Goal: Transaction & Acquisition: Purchase product/service

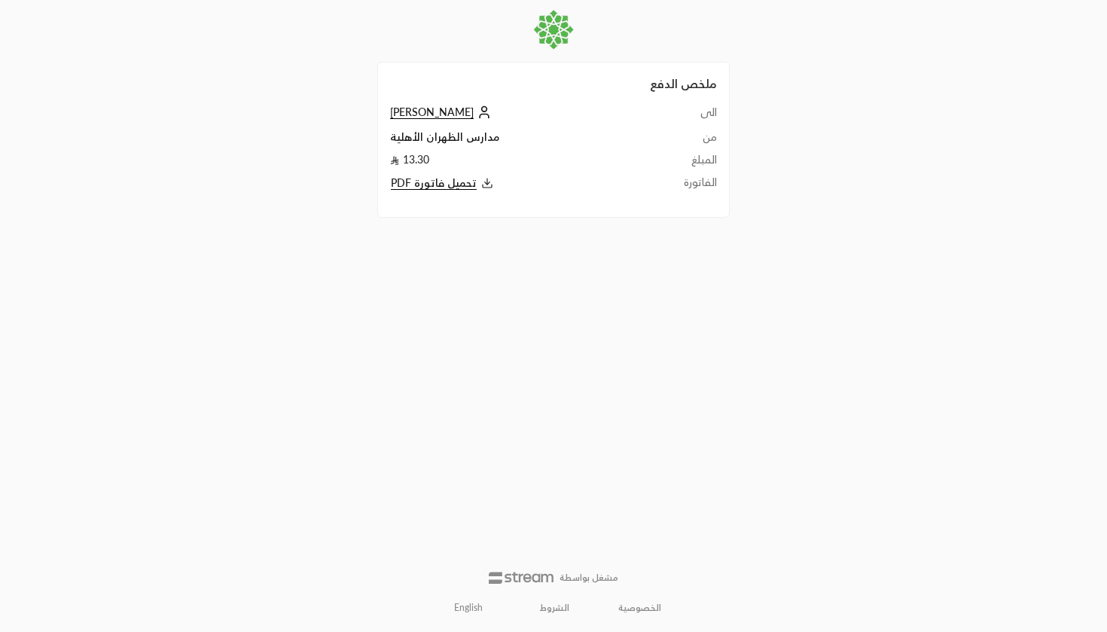
click at [446, 105] on span "[PERSON_NAME]" at bounding box center [432, 112] width 84 height 14
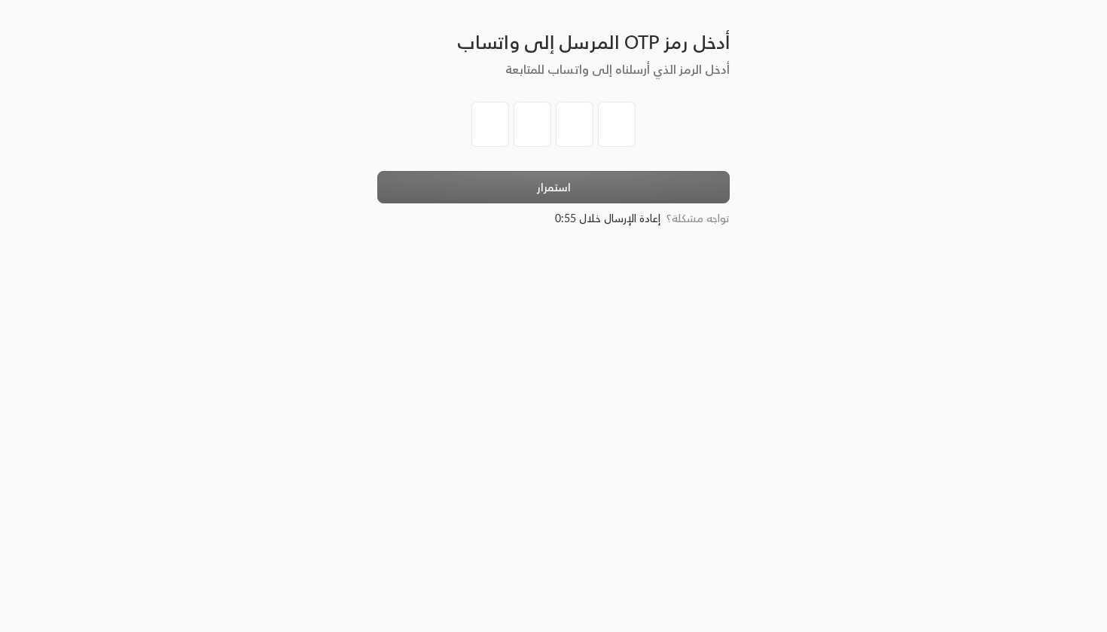
click at [495, 119] on input "tel" at bounding box center [490, 124] width 38 height 45
type input "5"
type input "0"
type input "7"
type input "9"
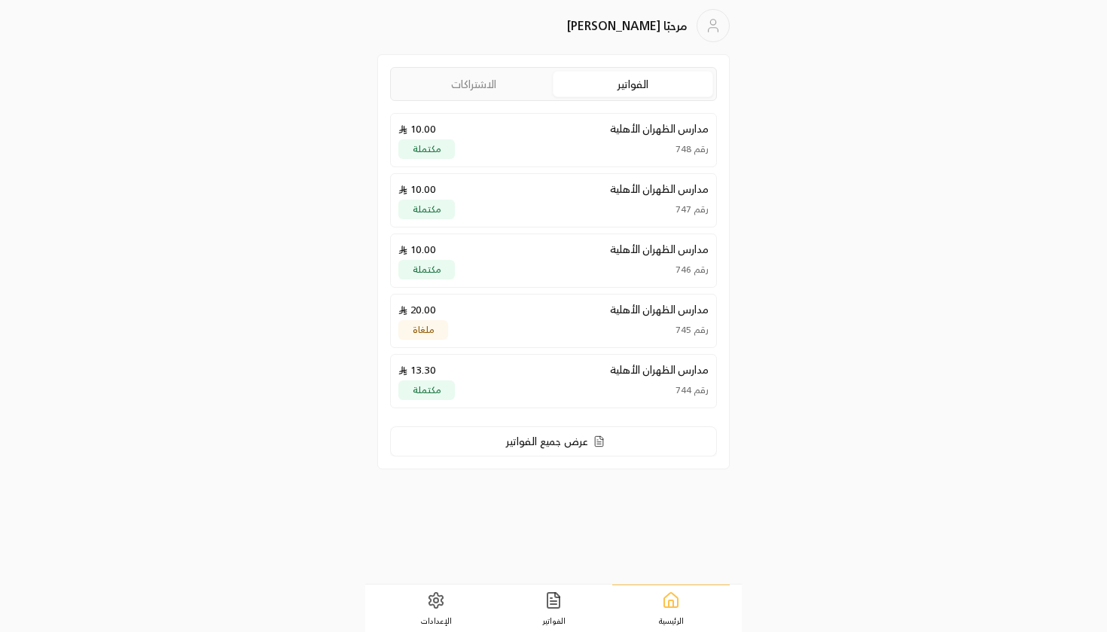
click at [497, 87] on link "الاشتراكات" at bounding box center [473, 84] width 159 height 25
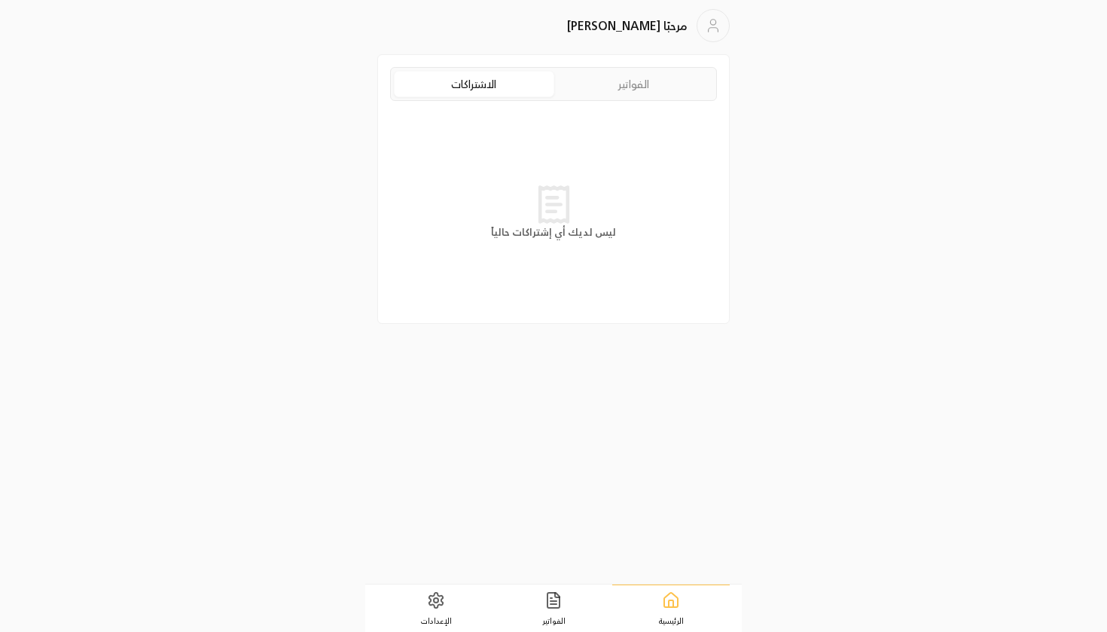
click at [632, 91] on link "الفواتير" at bounding box center [633, 84] width 159 height 25
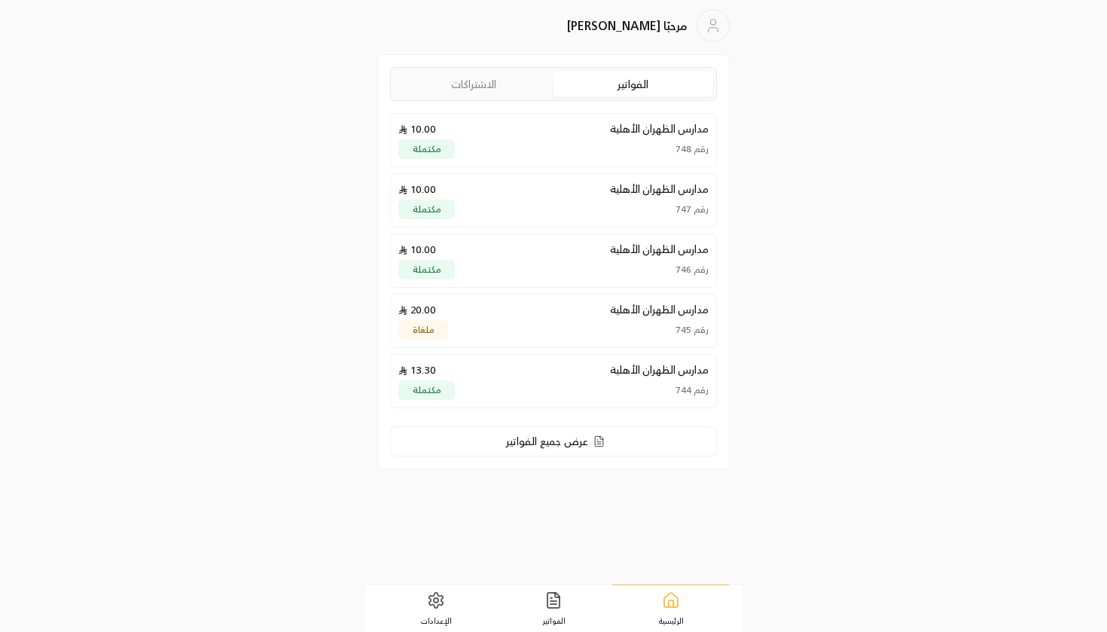
click at [605, 142] on div "رقم 748 مكتملة" at bounding box center [553, 149] width 310 height 20
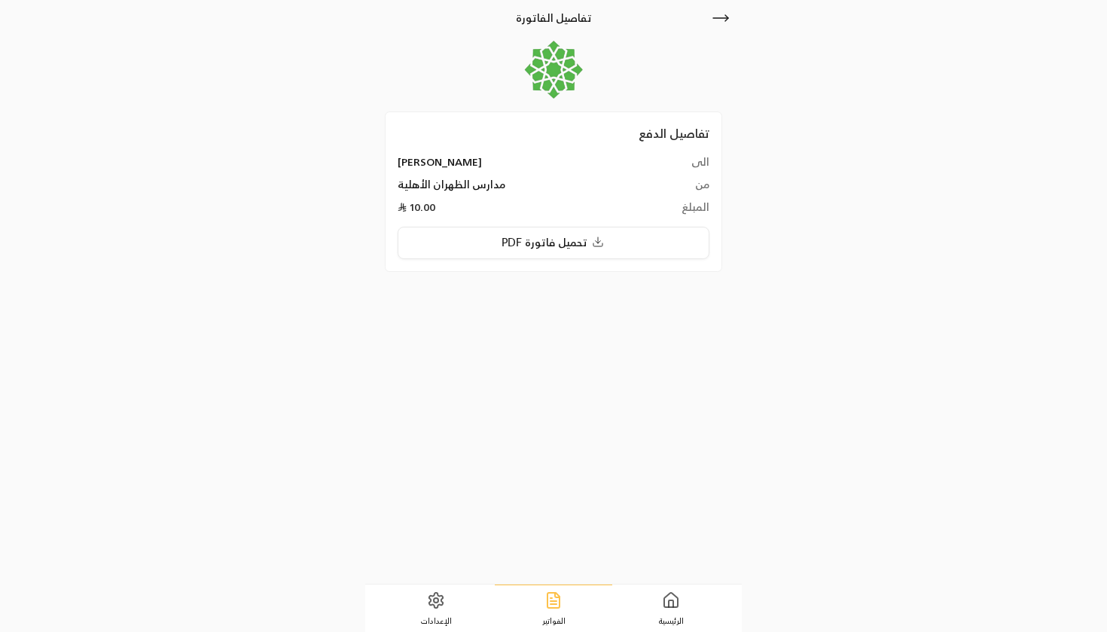
click at [720, 17] on icon at bounding box center [720, 18] width 18 height 18
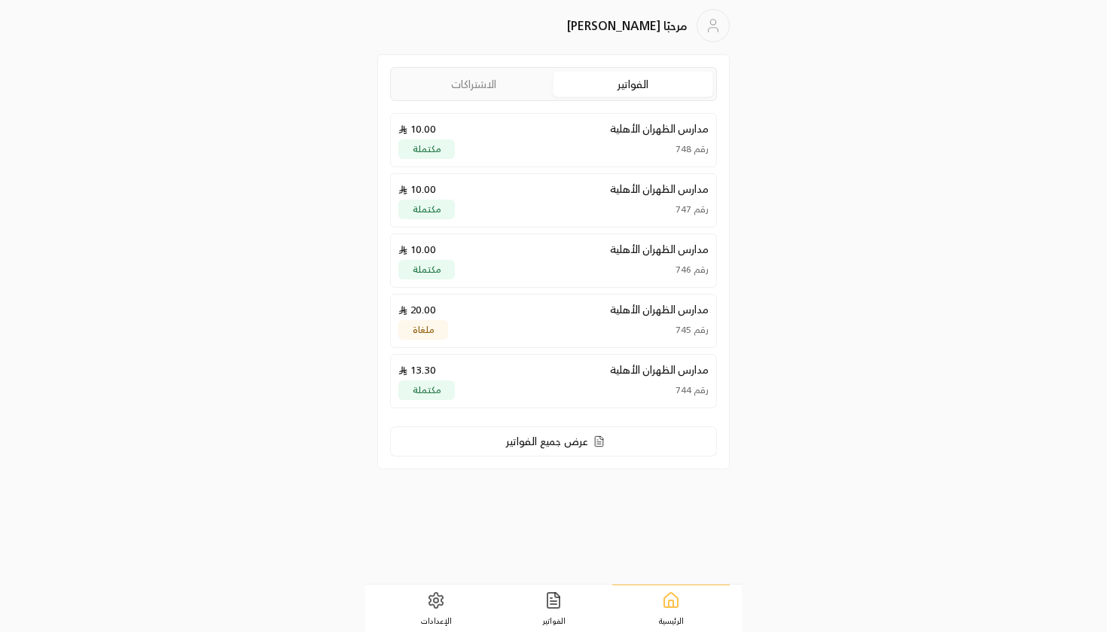
click at [647, 257] on p "مدارس الظهران الأهلية" at bounding box center [659, 249] width 99 height 15
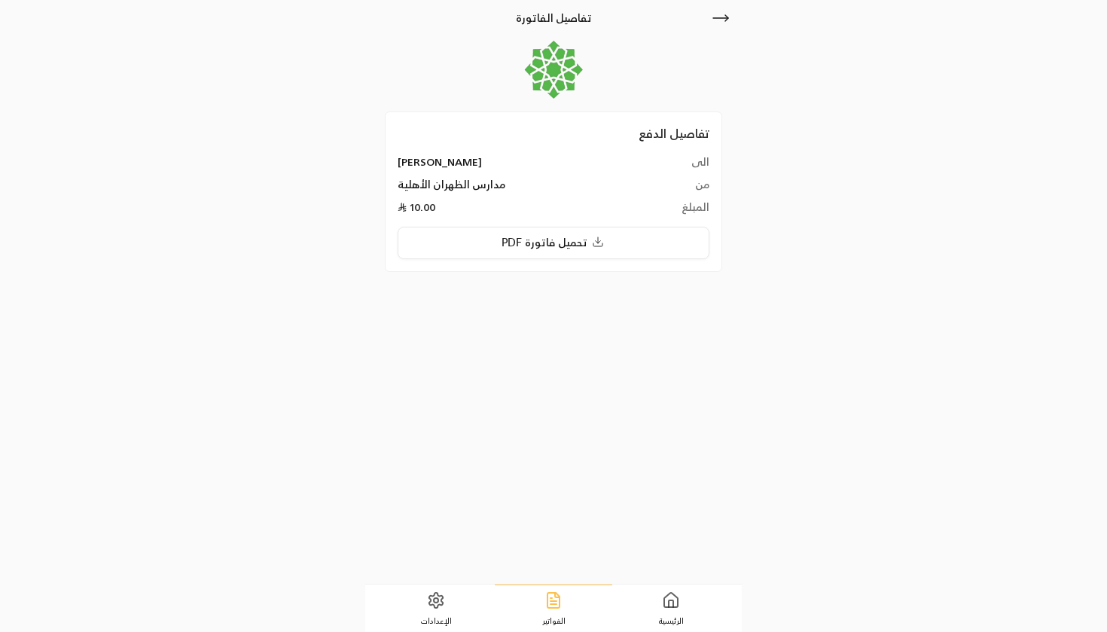
click at [722, 15] on icon at bounding box center [720, 18] width 18 height 18
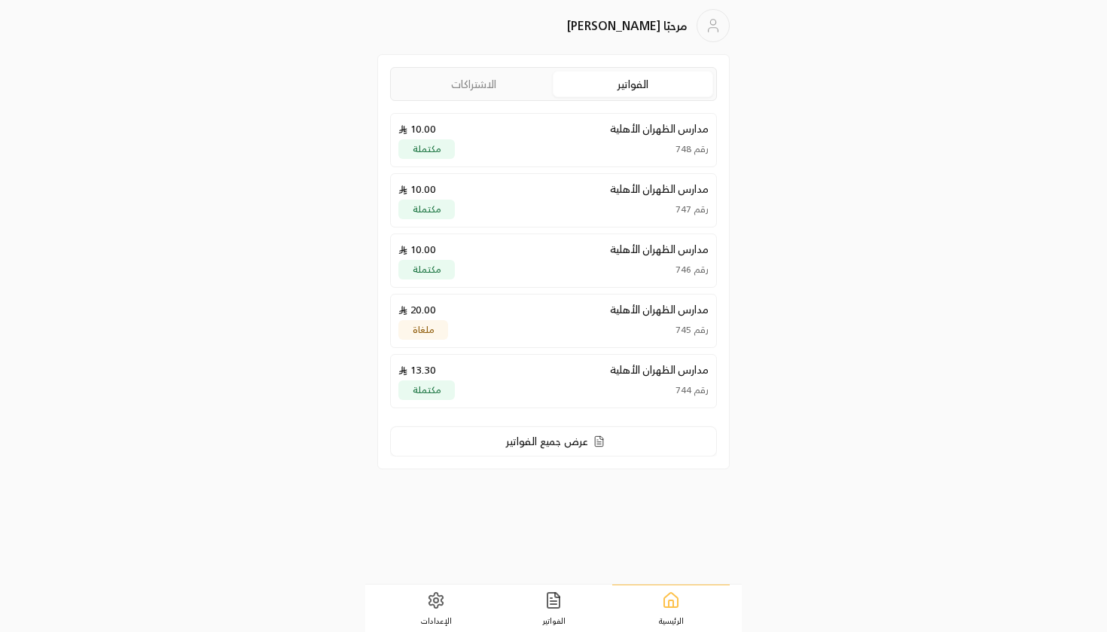
click at [557, 374] on div "مدارس الظهران الأهلية 13.30" at bounding box center [553, 369] width 310 height 15
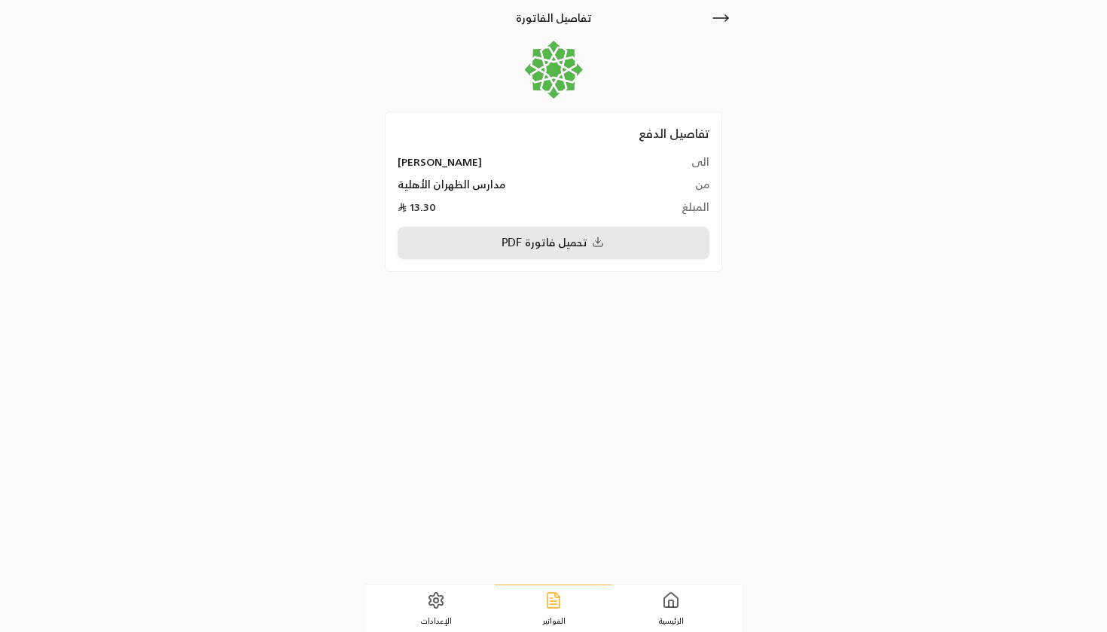
click at [586, 245] on button "تحميل فاتورة PDF" at bounding box center [554, 243] width 312 height 32
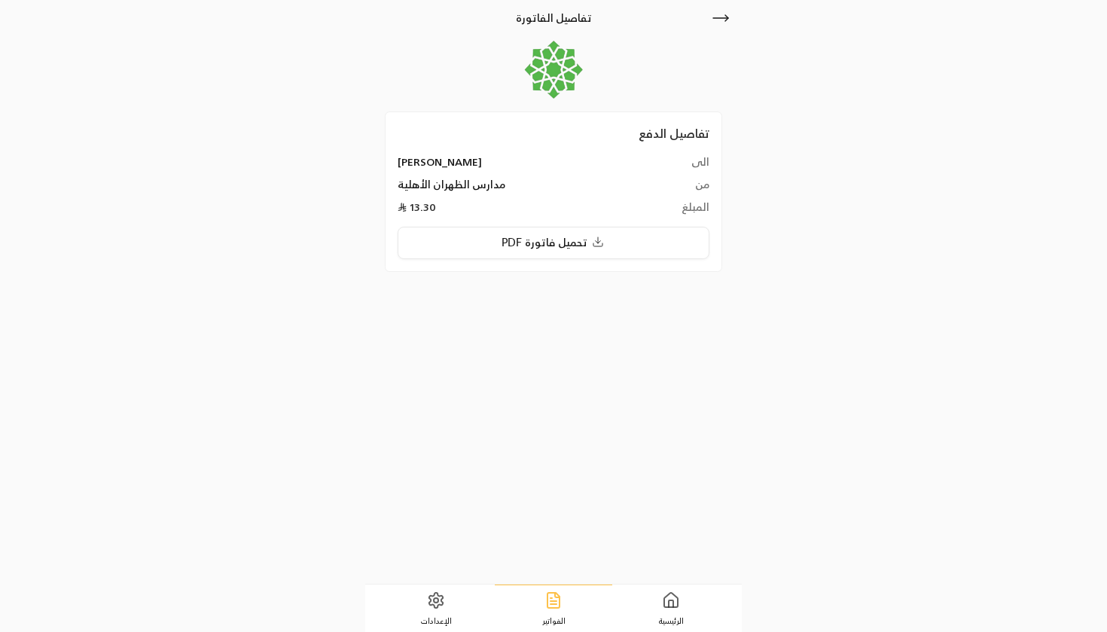
click at [721, 24] on icon at bounding box center [720, 18] width 18 height 18
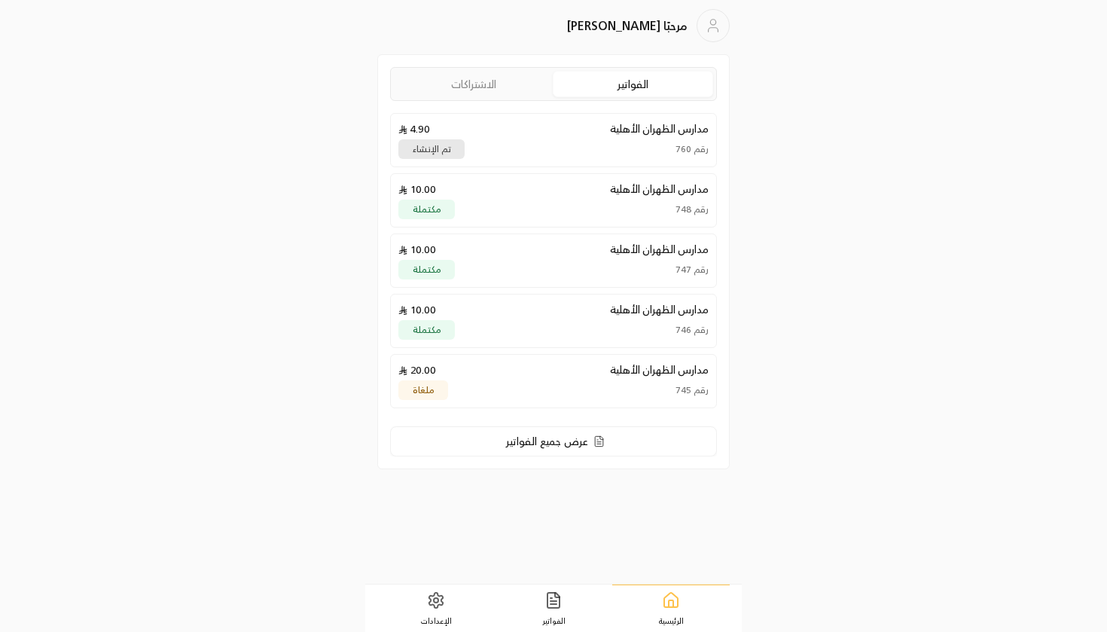
click at [590, 151] on div "رقم 760 تم الإنشاء" at bounding box center [553, 149] width 310 height 20
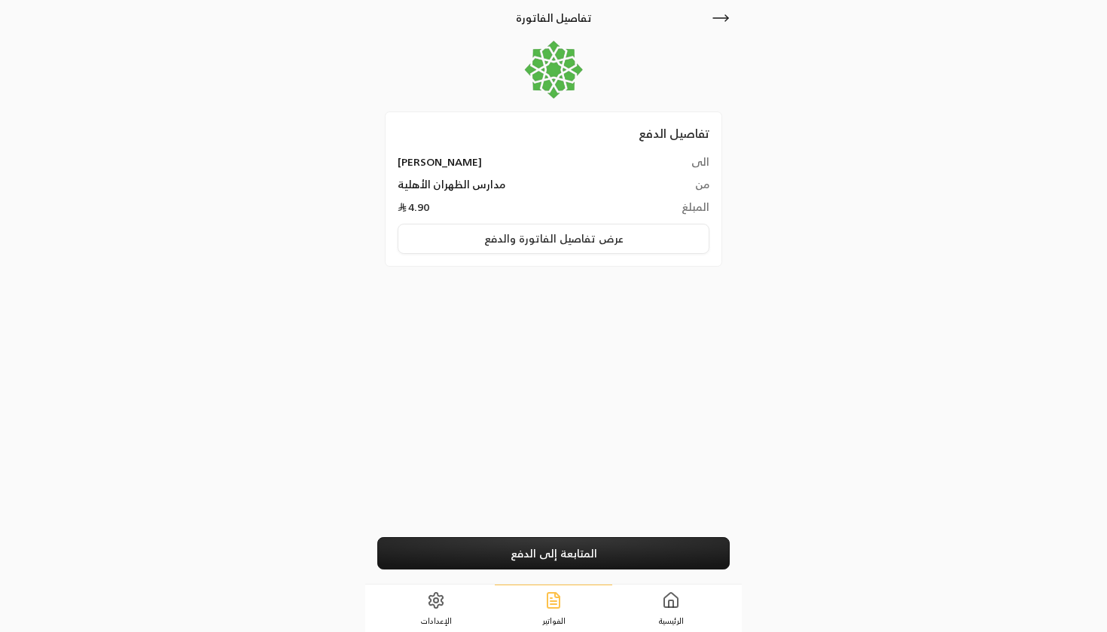
click at [581, 242] on button "عرض تفاصيل الفاتورة والدفع" at bounding box center [554, 239] width 312 height 30
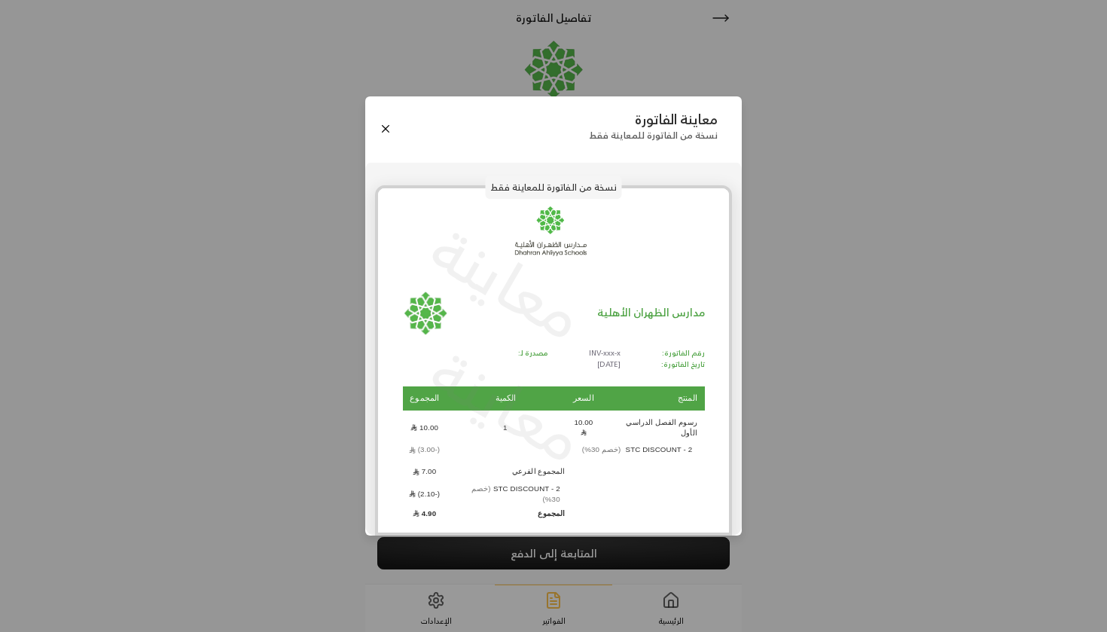
click at [376, 136] on div "معاينة الفاتورة نسخة من الفاتورة للمعاينة فقط" at bounding box center [553, 128] width 376 height 64
click at [388, 137] on button "Close" at bounding box center [385, 128] width 17 height 17
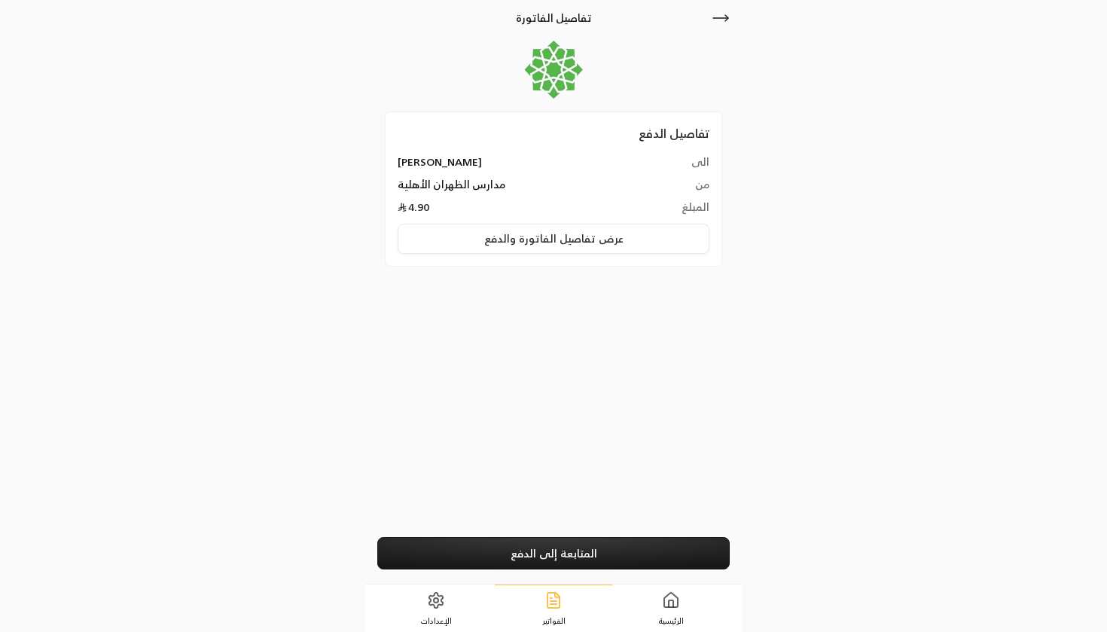
click at [487, 240] on button "عرض تفاصيل الفاتورة والدفع" at bounding box center [554, 239] width 312 height 30
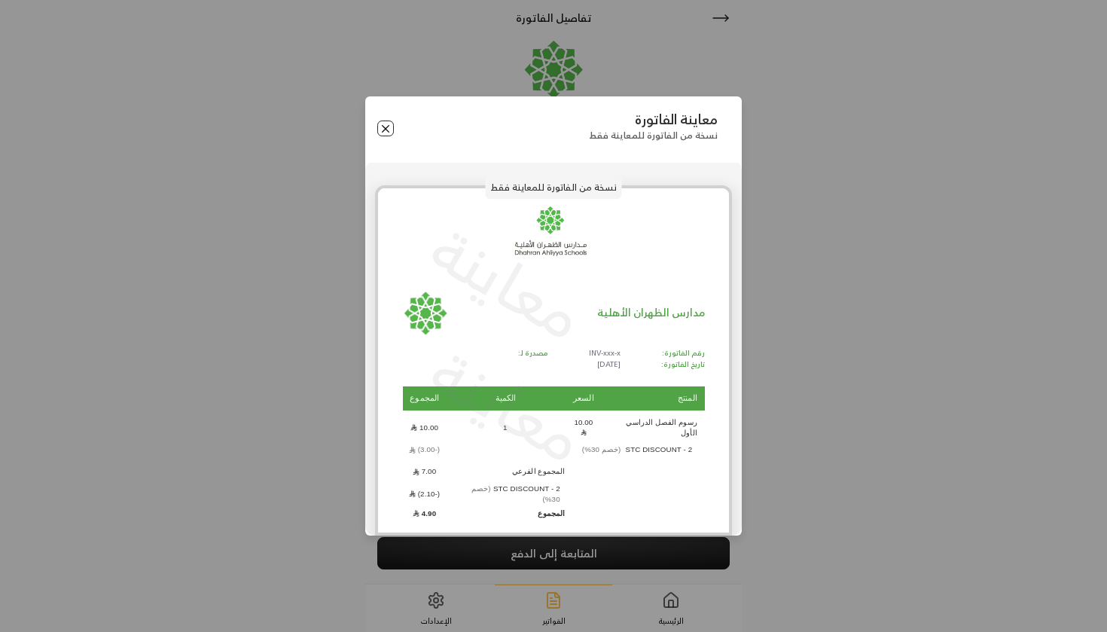
click at [385, 137] on button "Close" at bounding box center [385, 128] width 17 height 17
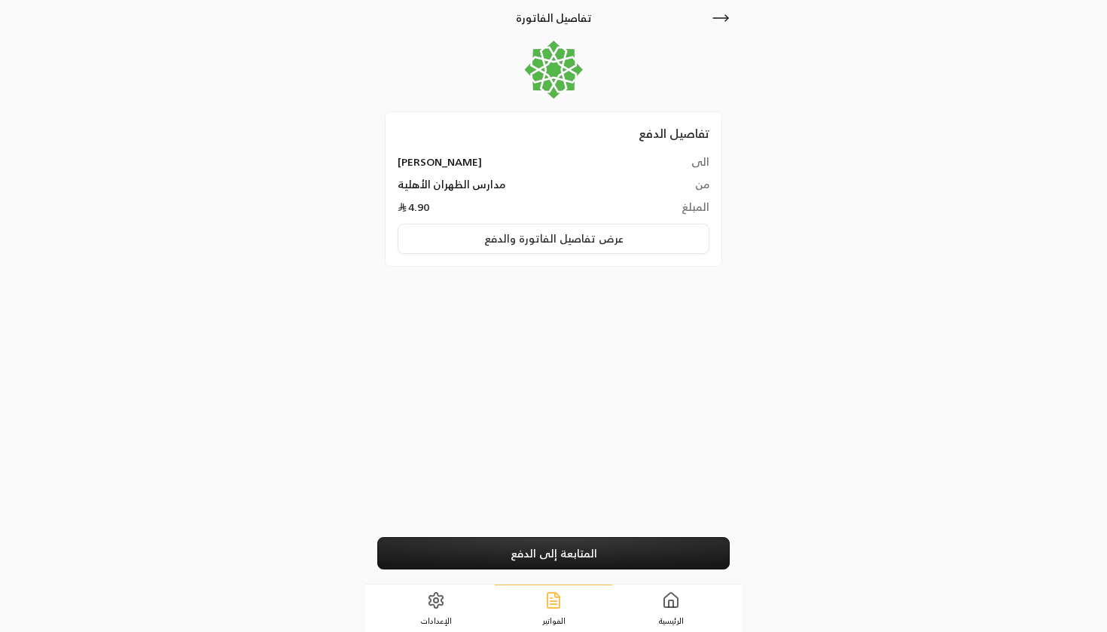
click at [545, 551] on link "المتابعة إلى الدفع" at bounding box center [553, 553] width 352 height 32
